Goal: Communication & Community: Connect with others

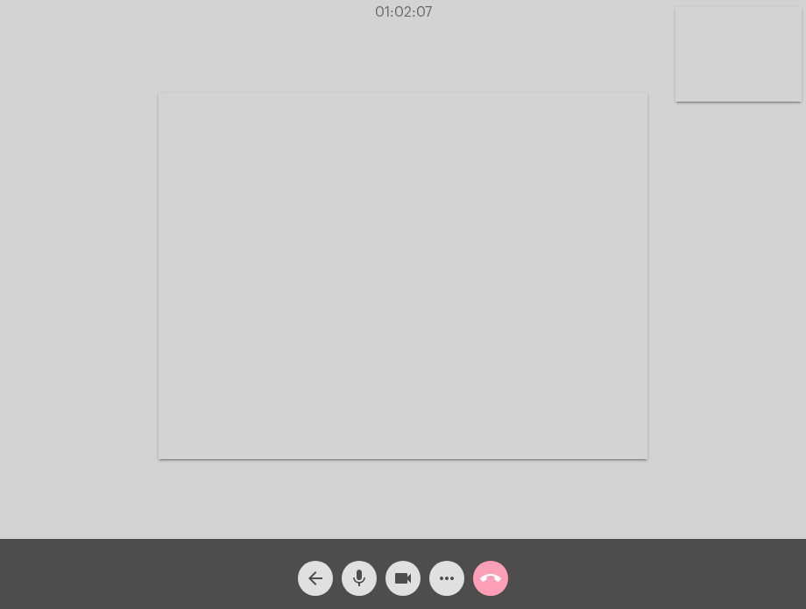
click at [498, 570] on mat-icon "call_end" at bounding box center [490, 578] width 21 height 21
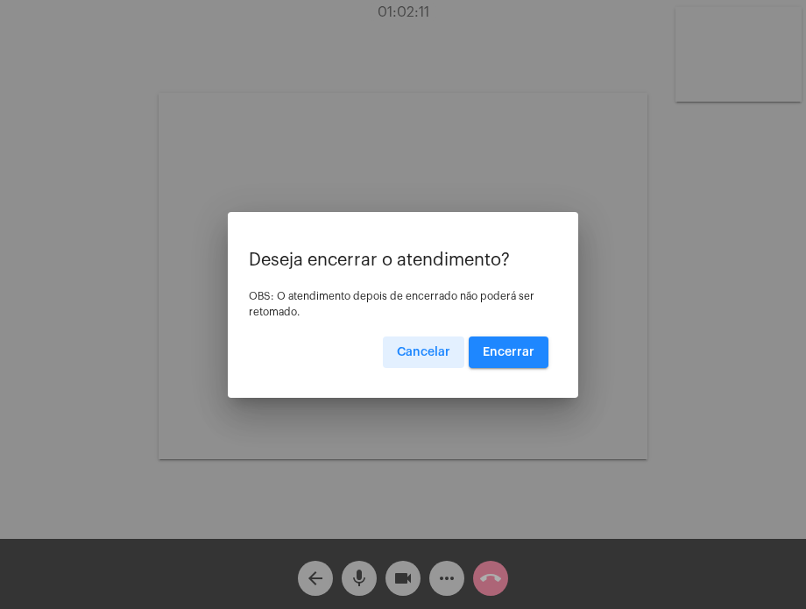
click at [490, 353] on span "Encerrar" at bounding box center [509, 352] width 52 height 12
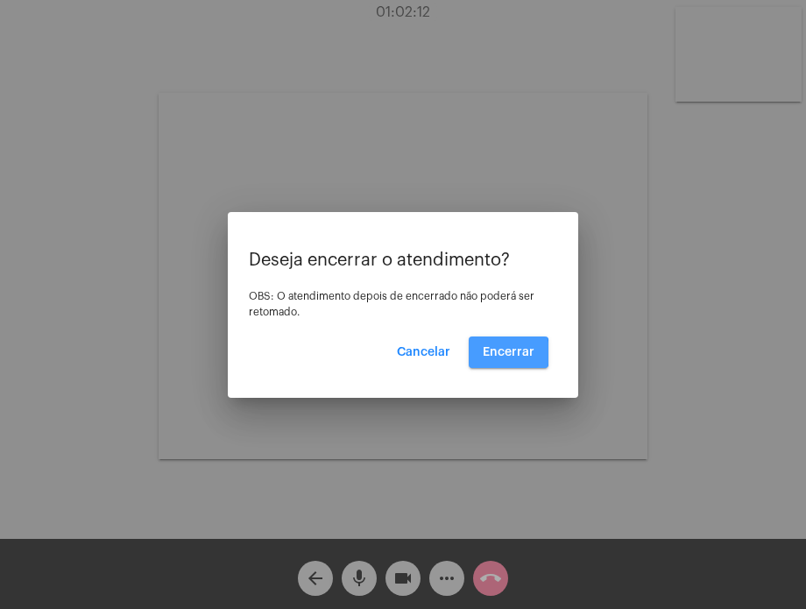
click at [490, 353] on span "Encerrar" at bounding box center [509, 352] width 52 height 12
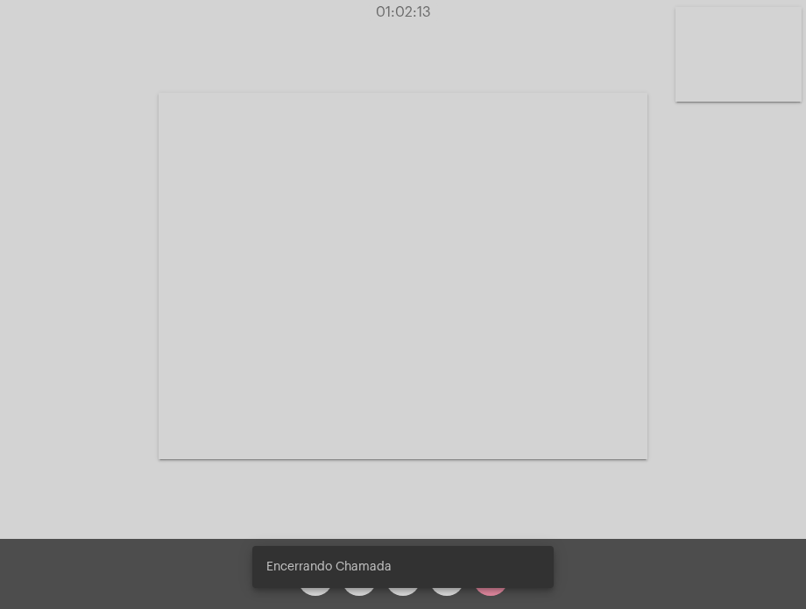
click at [490, 353] on video at bounding box center [403, 276] width 489 height 366
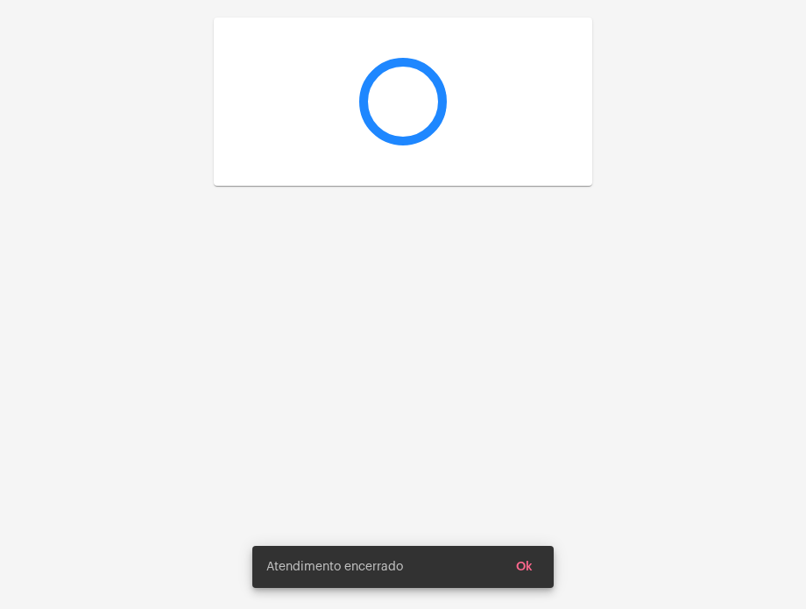
click at [490, 353] on div at bounding box center [403, 304] width 806 height 609
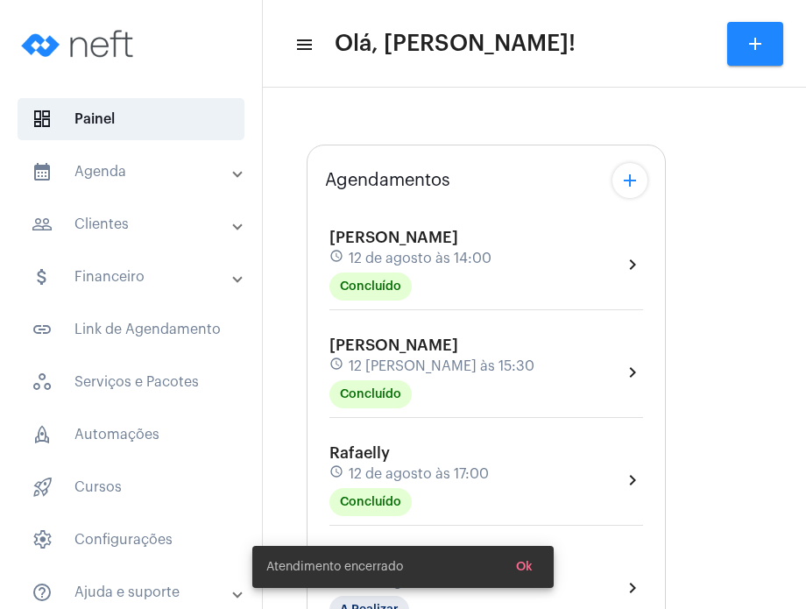
type input "[URL][DOMAIN_NAME][PERSON_NAME][PERSON_NAME]"
